Goal: Task Accomplishment & Management: Complete application form

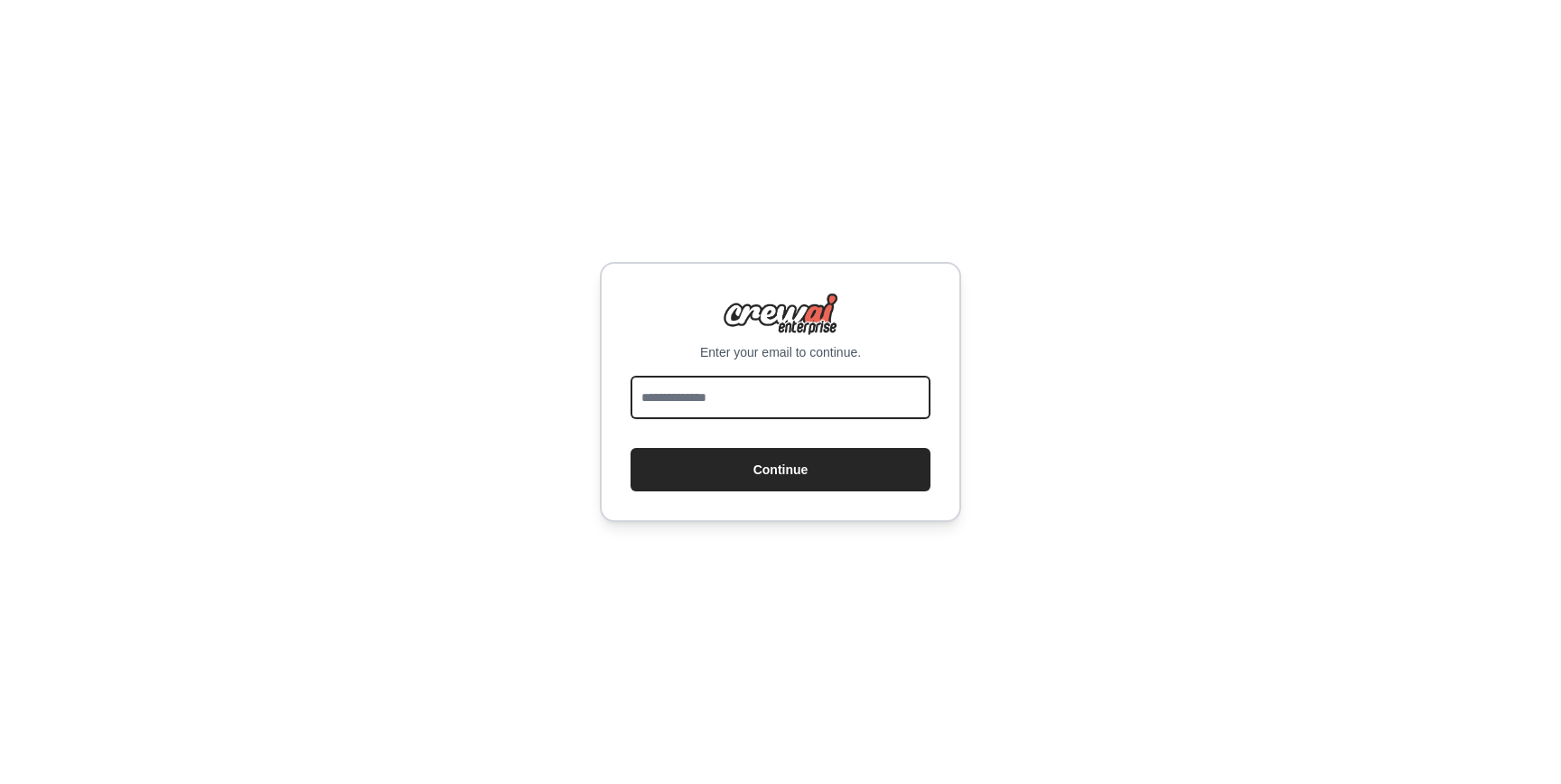
click at [821, 392] on input "email" at bounding box center [780, 397] width 300 height 44
type input "**********"
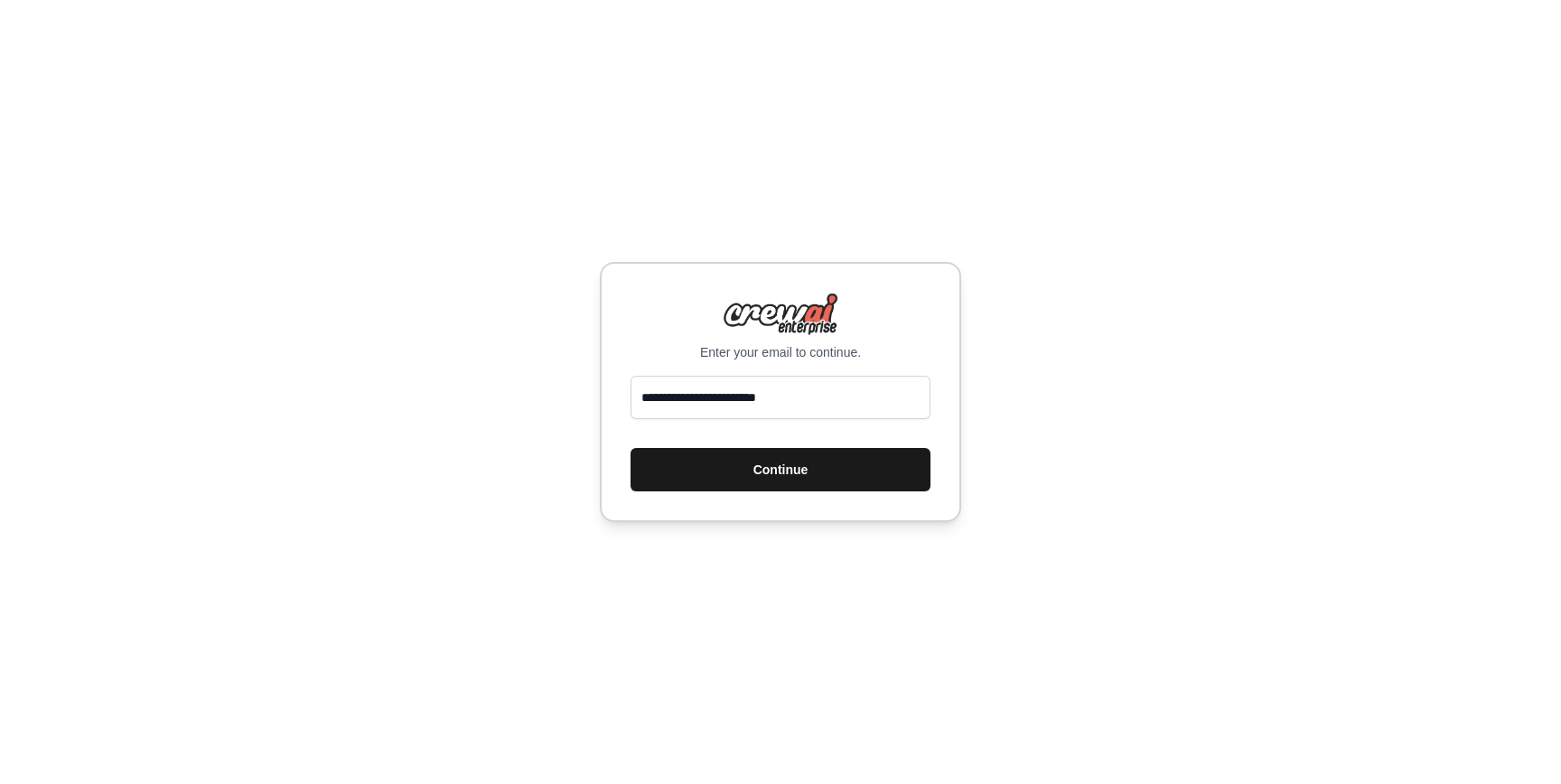
click at [788, 480] on button "Continue" at bounding box center [780, 469] width 300 height 44
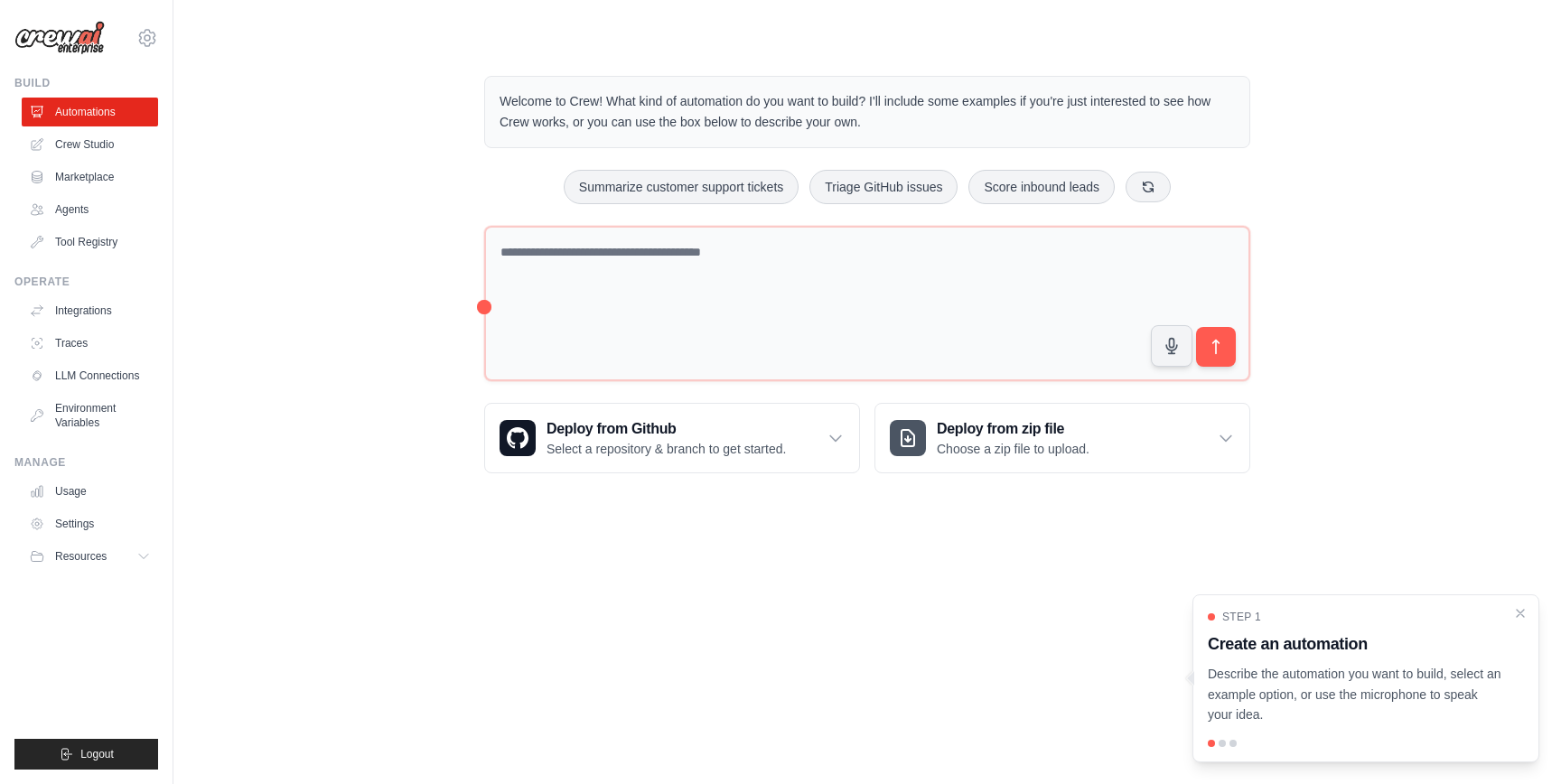
click at [1270, 647] on h3 "Create an automation" at bounding box center [1355, 644] width 295 height 25
